Goal: Information Seeking & Learning: Learn about a topic

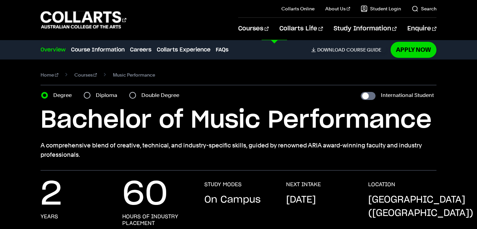
click at [269, 29] on link "Courses" at bounding box center [253, 29] width 30 height 22
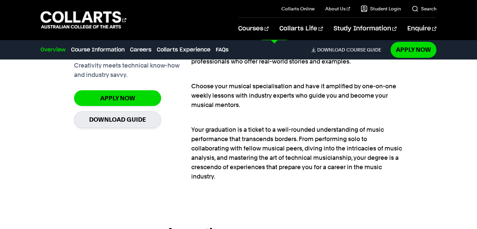
scroll to position [473, 0]
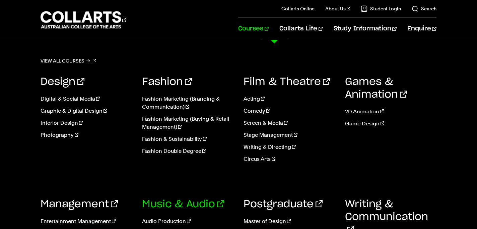
scroll to position [445, 0]
click at [180, 203] on link "Music & Audio" at bounding box center [183, 205] width 82 height 10
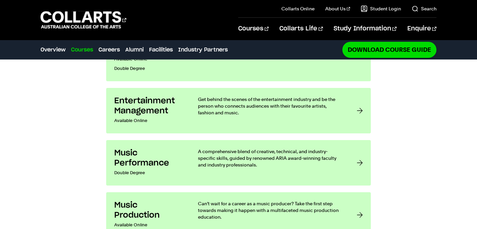
scroll to position [587, 0]
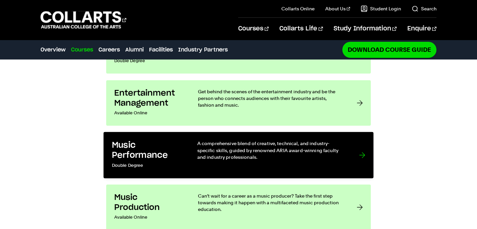
click at [276, 140] on p "A comprehensive blend of creative, technical, and industry-specific skills, gui…" at bounding box center [271, 150] width 148 height 20
click at [355, 132] on link "Music Performance Double Degree A comprehensive blend of creative, technical, a…" at bounding box center [239, 155] width 270 height 47
click at [370, 132] on link "Music Performance Double Degree A comprehensive blend of creative, technical, a…" at bounding box center [239, 155] width 270 height 47
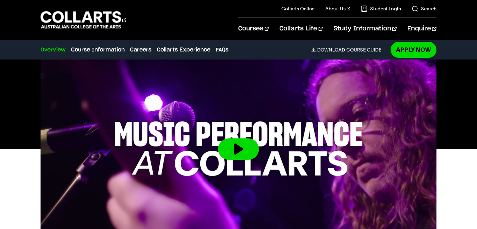
scroll to position [204, 0]
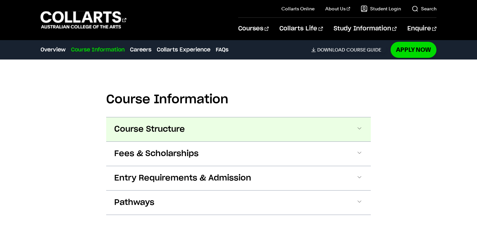
click at [212, 130] on button "Course Structure" at bounding box center [238, 130] width 265 height 24
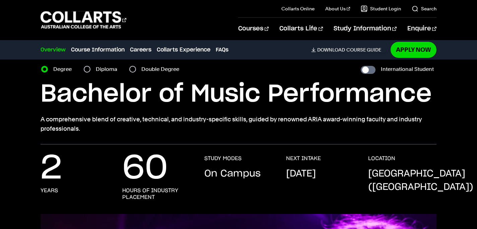
scroll to position [0, 0]
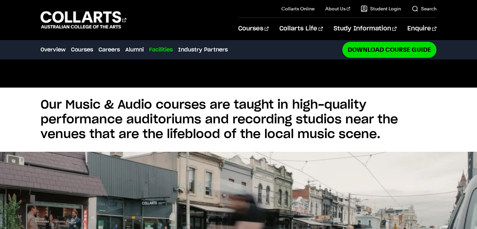
scroll to position [1294, 0]
